Goal: Transaction & Acquisition: Purchase product/service

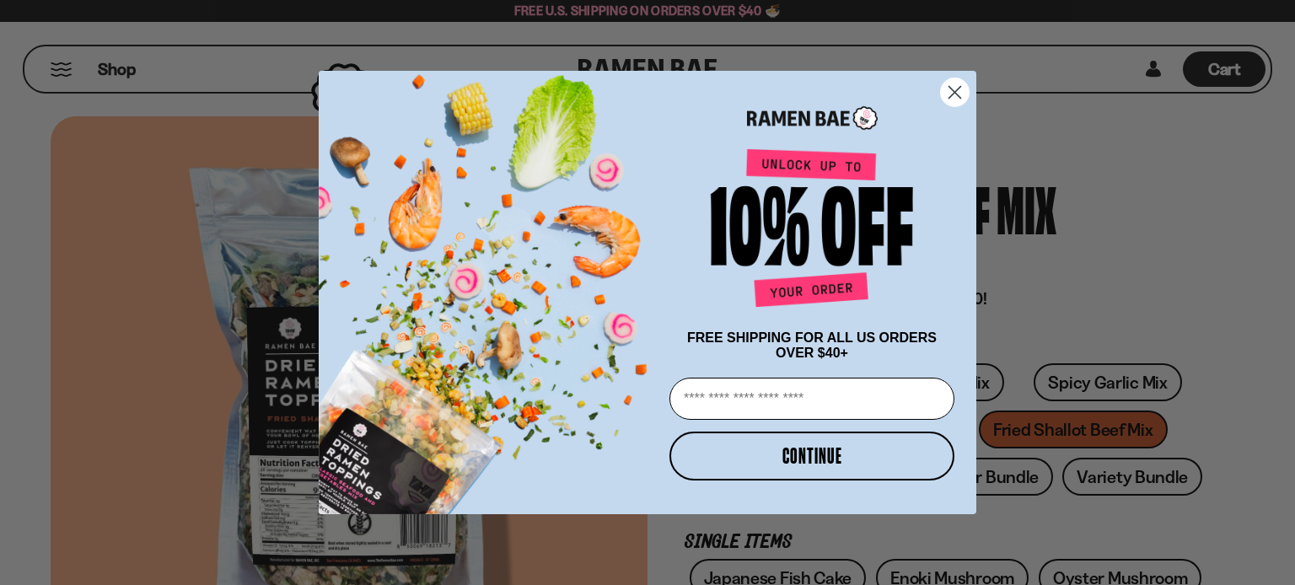
click at [954, 87] on circle "Close dialog" at bounding box center [955, 92] width 28 height 28
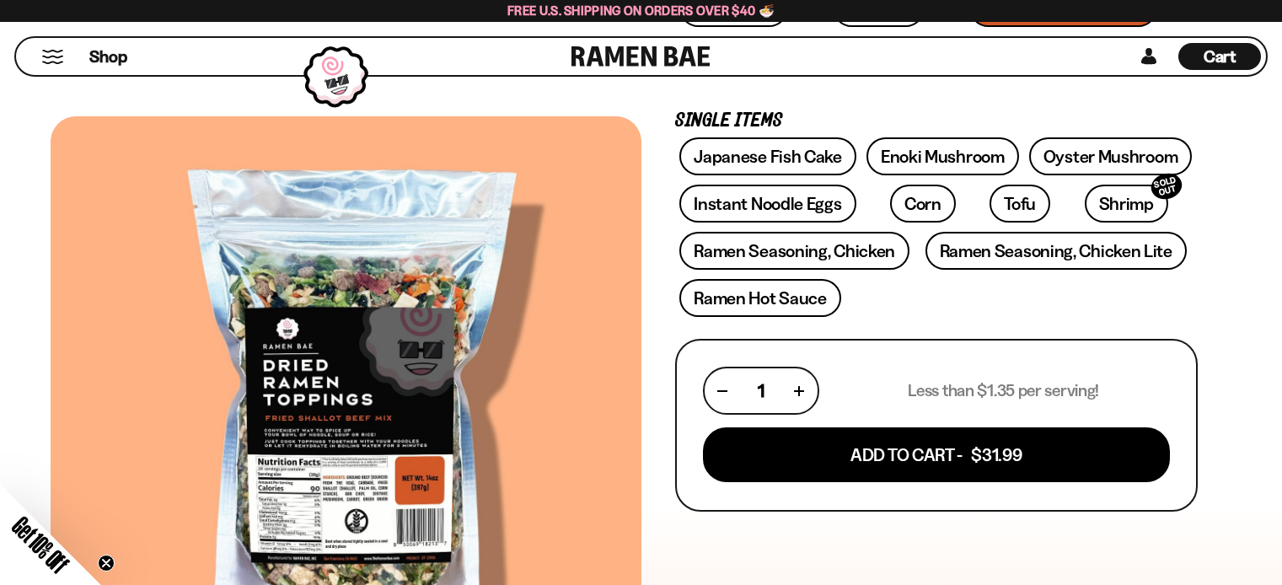
scroll to position [337, 0]
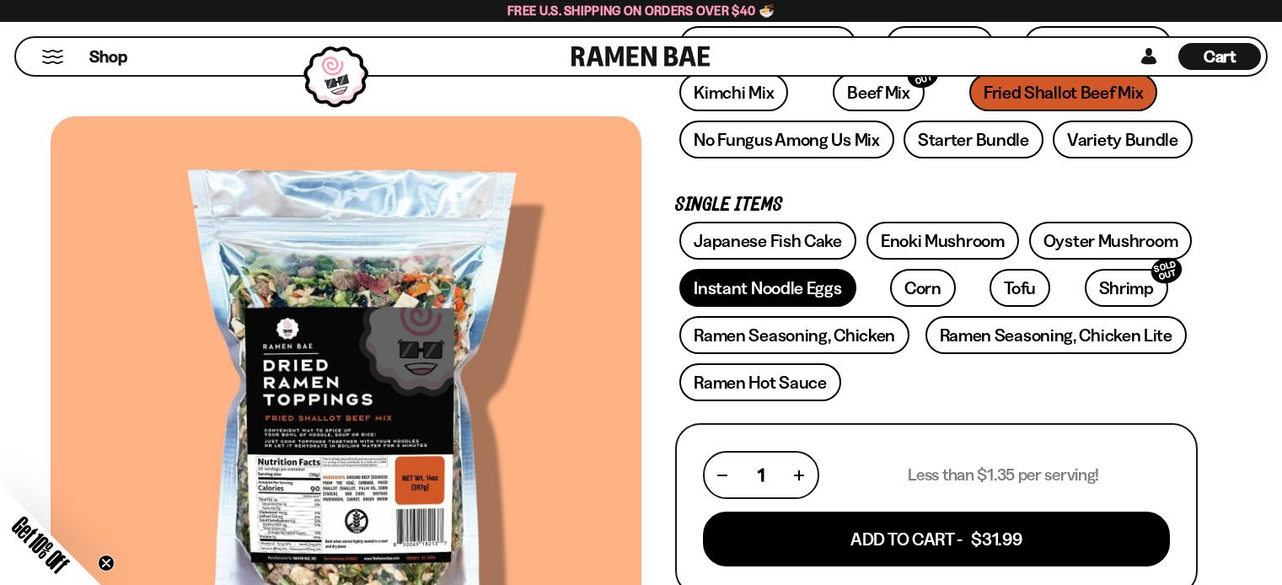
click at [826, 287] on link "Instant Noodle Eggs" at bounding box center [767, 288] width 176 height 38
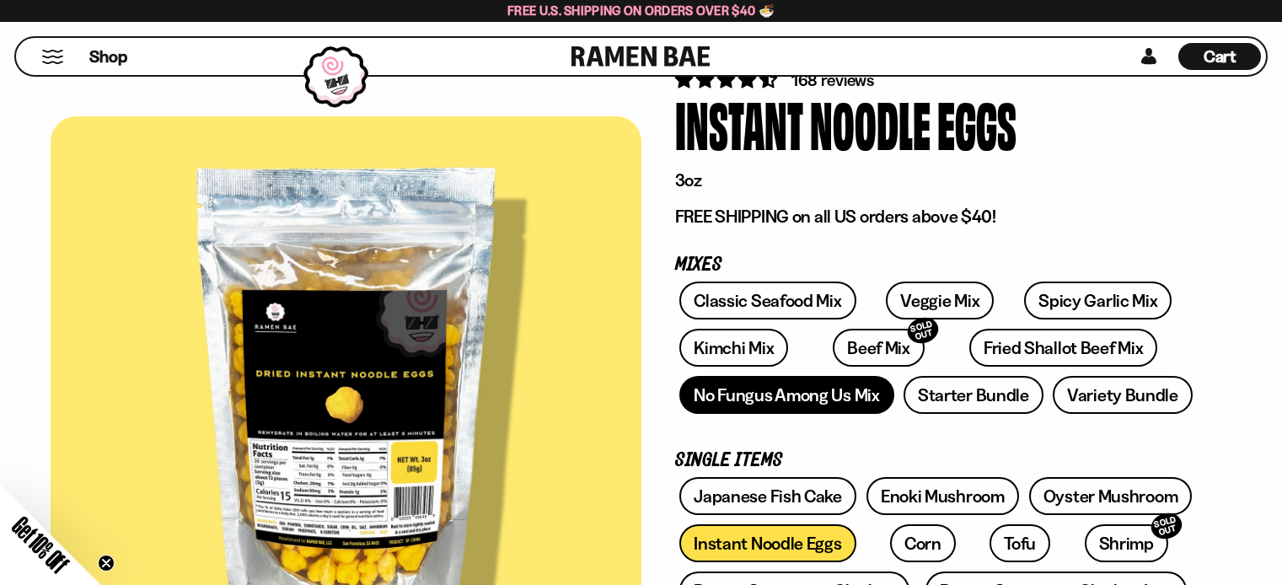
scroll to position [169, 0]
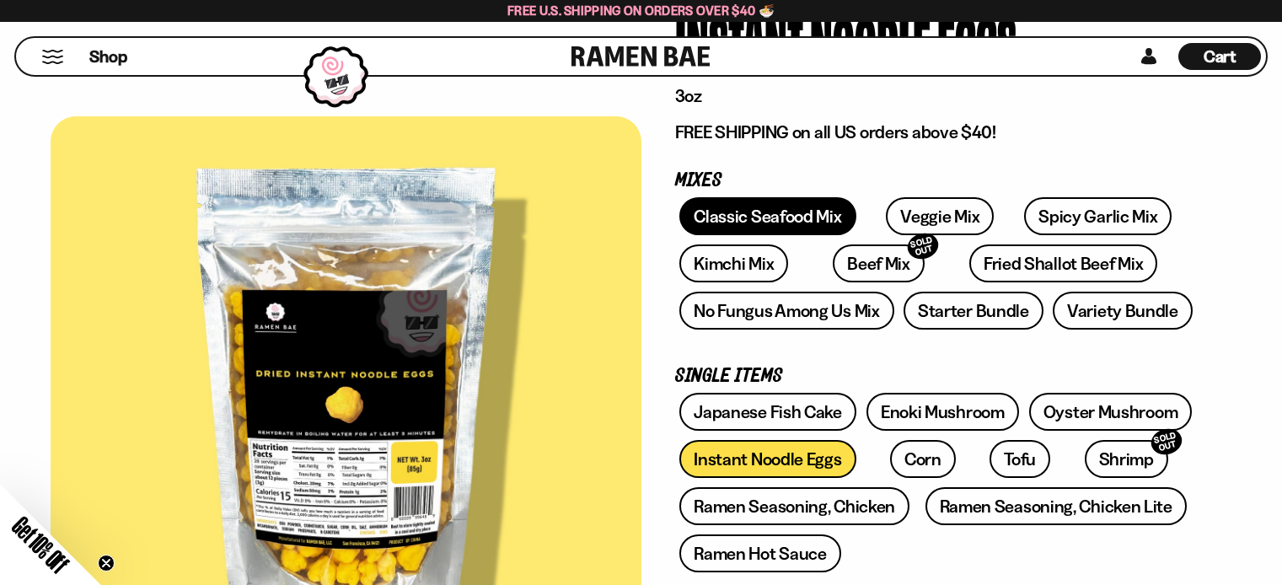
click at [811, 211] on link "Classic Seafood Mix" at bounding box center [767, 216] width 176 height 38
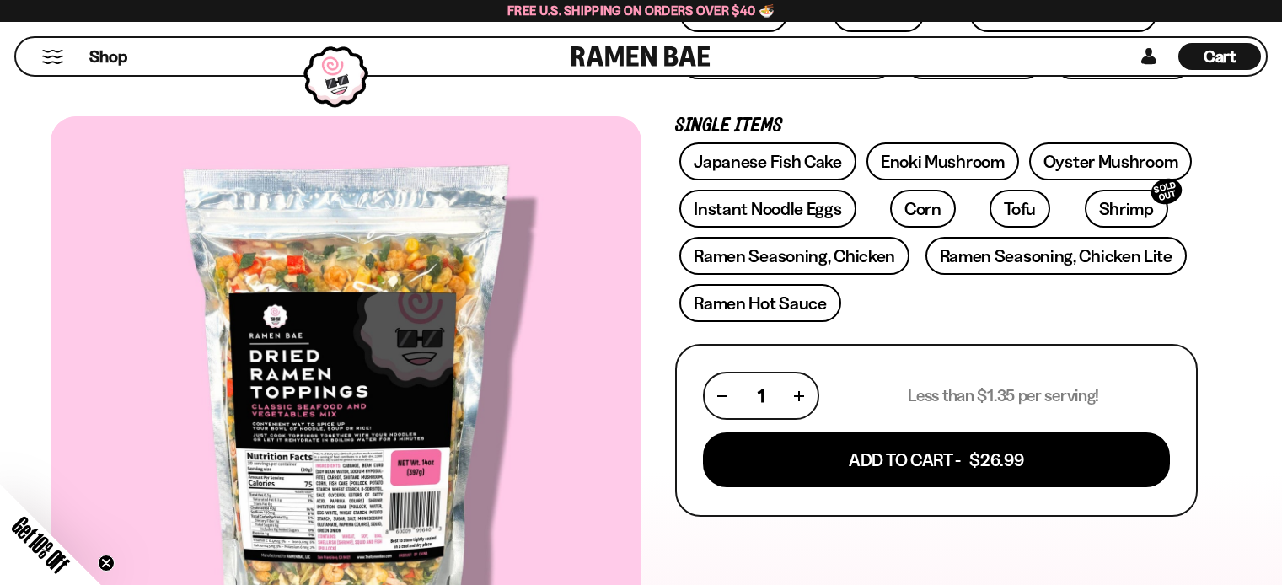
scroll to position [253, 0]
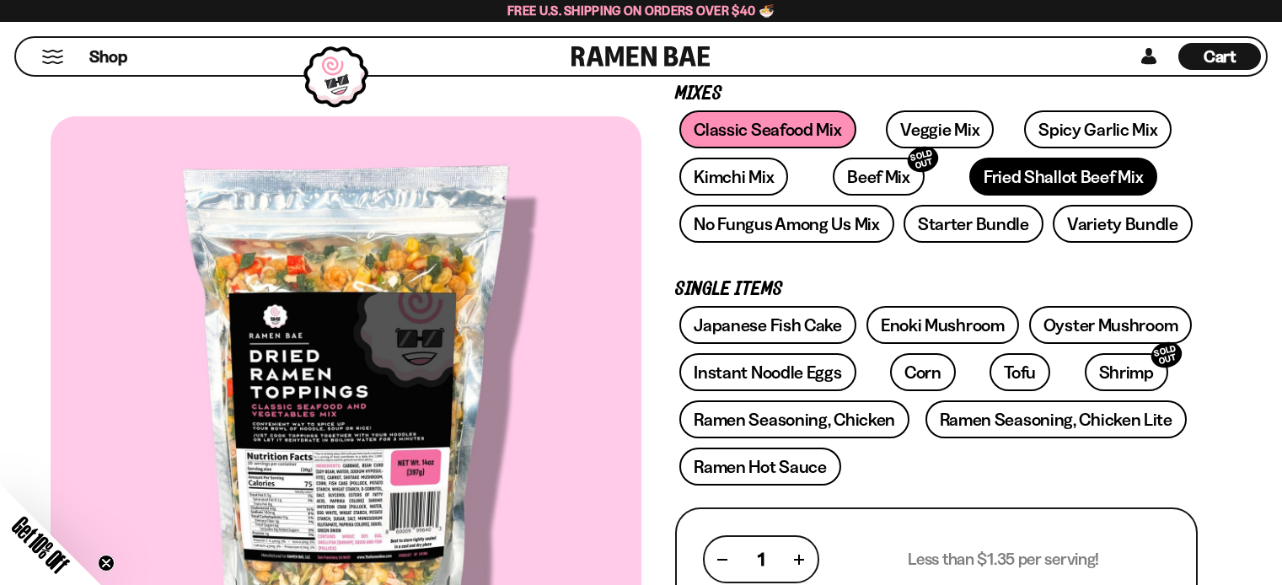
click at [969, 174] on link "Fried Shallot Beef Mix" at bounding box center [1063, 177] width 188 height 38
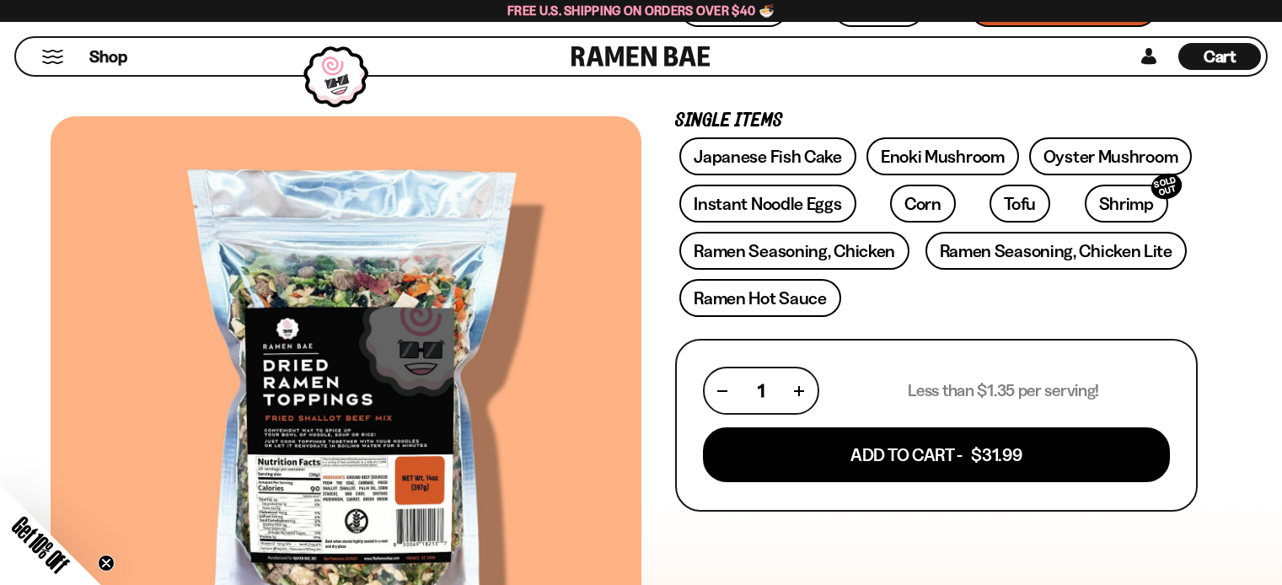
scroll to position [506, 0]
